Goal: Transaction & Acquisition: Purchase product/service

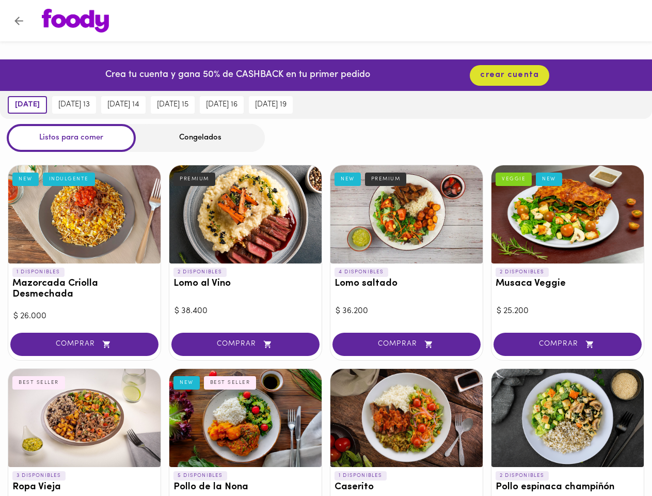
click at [19, 21] on icon "Volver" at bounding box center [18, 21] width 9 height 9
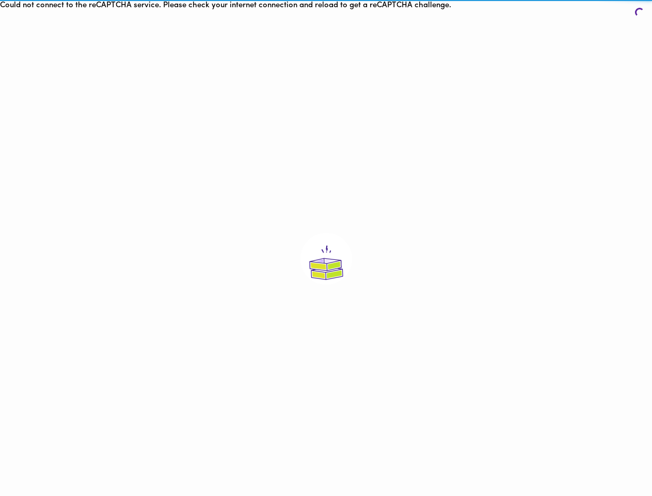
click at [75, 21] on div at bounding box center [326, 259] width 652 height 496
click at [510, 75] on html "Could not connect to the reCAPTCHA service. Please check your internet connecti…" at bounding box center [326, 253] width 652 height 507
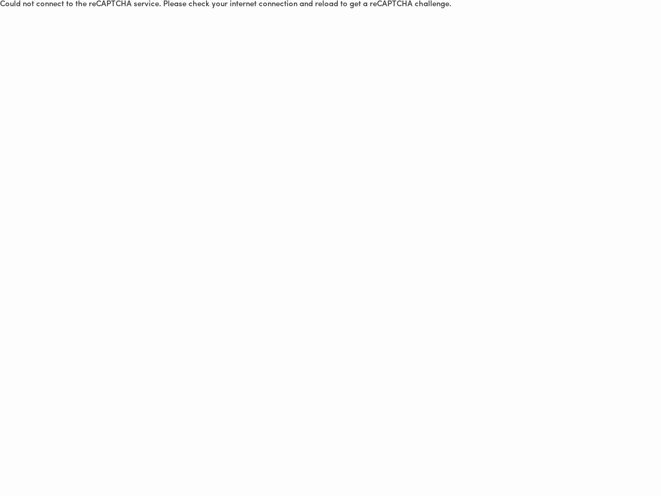
click at [30, 9] on html "Could not connect to the reCAPTCHA service. Please check your internet connecti…" at bounding box center [330, 4] width 661 height 9
click at [85, 9] on html "Could not connect to the reCAPTCHA service. Please check your internet connecti…" at bounding box center [330, 4] width 661 height 9
click at [139, 9] on html "Could not connect to the reCAPTCHA service. Please check your internet connecti…" at bounding box center [330, 4] width 661 height 9
click at [190, 9] on html "Could not connect to the reCAPTCHA service. Please check your internet connecti…" at bounding box center [330, 4] width 661 height 9
click at [242, 9] on html "Could not connect to the reCAPTCHA service. Please check your internet connecti…" at bounding box center [330, 4] width 661 height 9
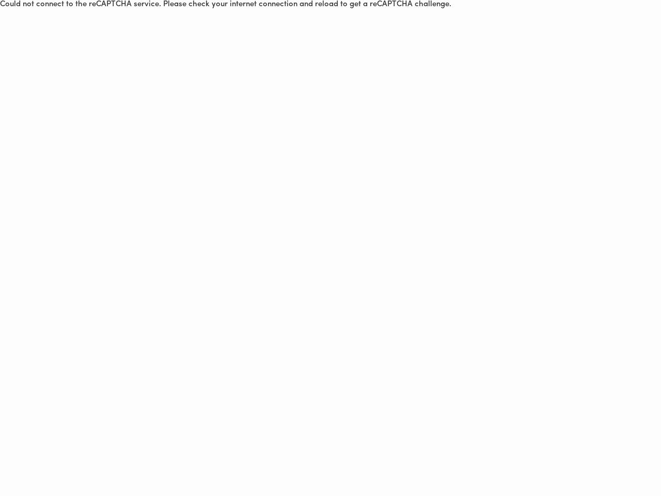
click at [295, 9] on html "Could not connect to the reCAPTCHA service. Please check your internet connecti…" at bounding box center [330, 4] width 661 height 9
